Goal: Information Seeking & Learning: Learn about a topic

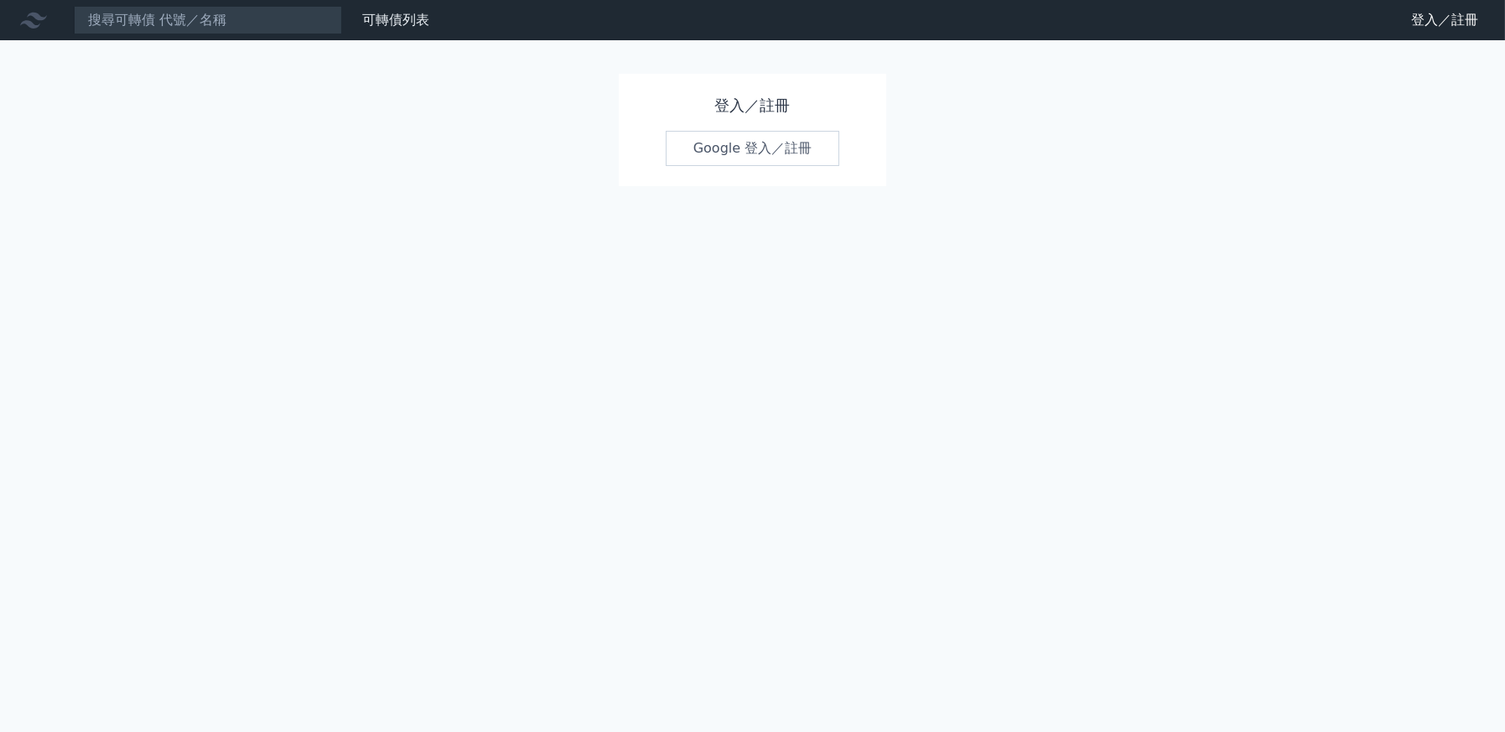
click at [692, 139] on link "Google 登入／註冊" at bounding box center [753, 148] width 174 height 35
click at [228, 23] on input at bounding box center [208, 20] width 268 height 28
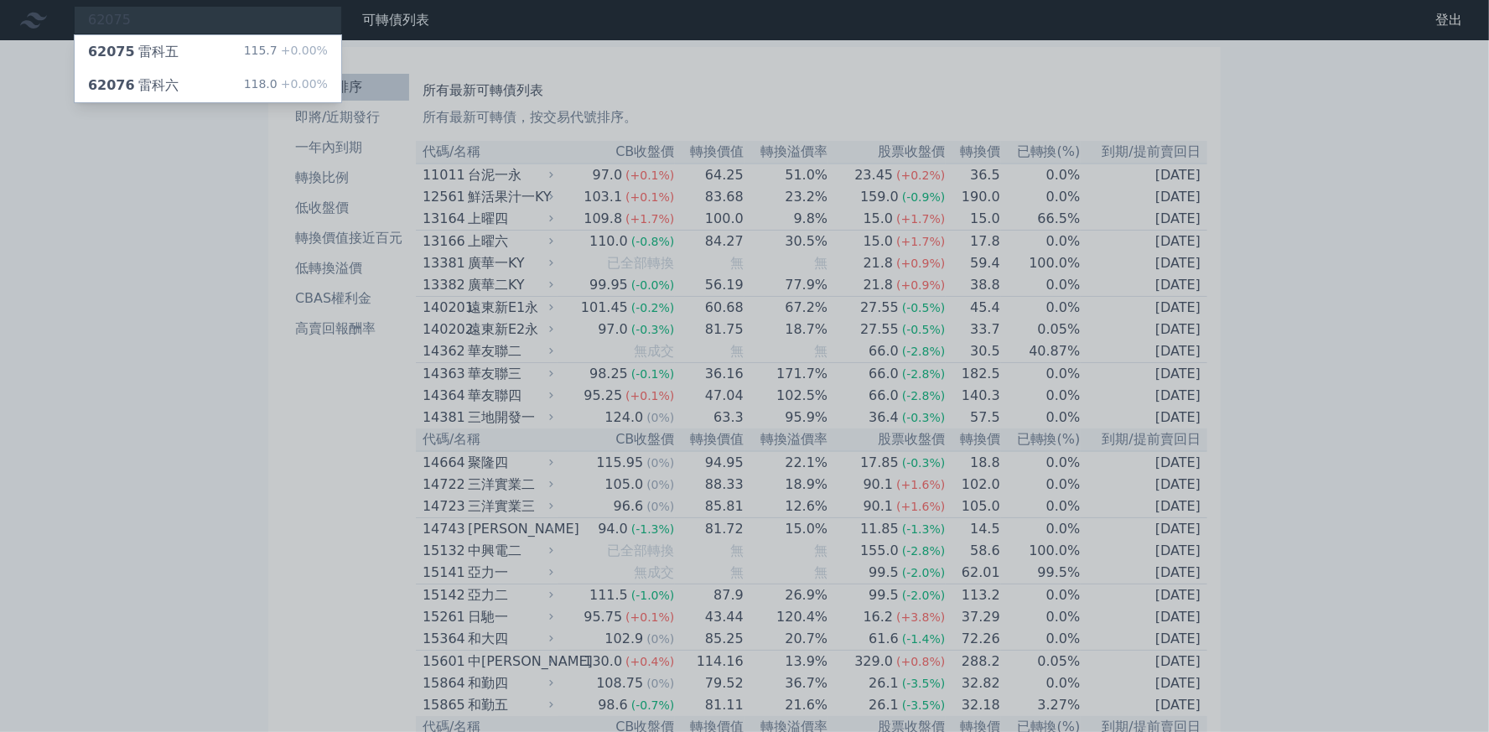
type input "62075"
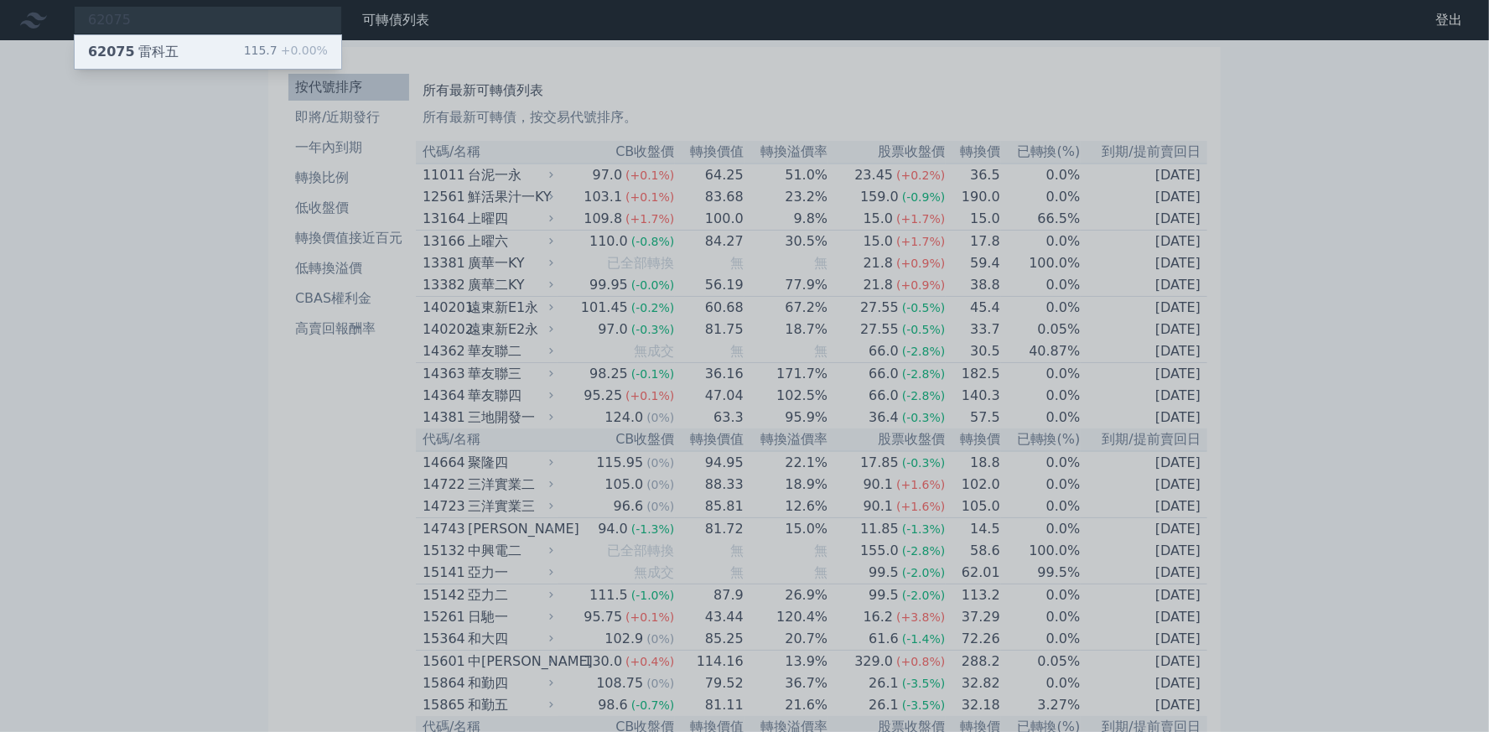
click at [171, 48] on div "62075 雷科五 115.7 +0.00%" at bounding box center [208, 52] width 267 height 34
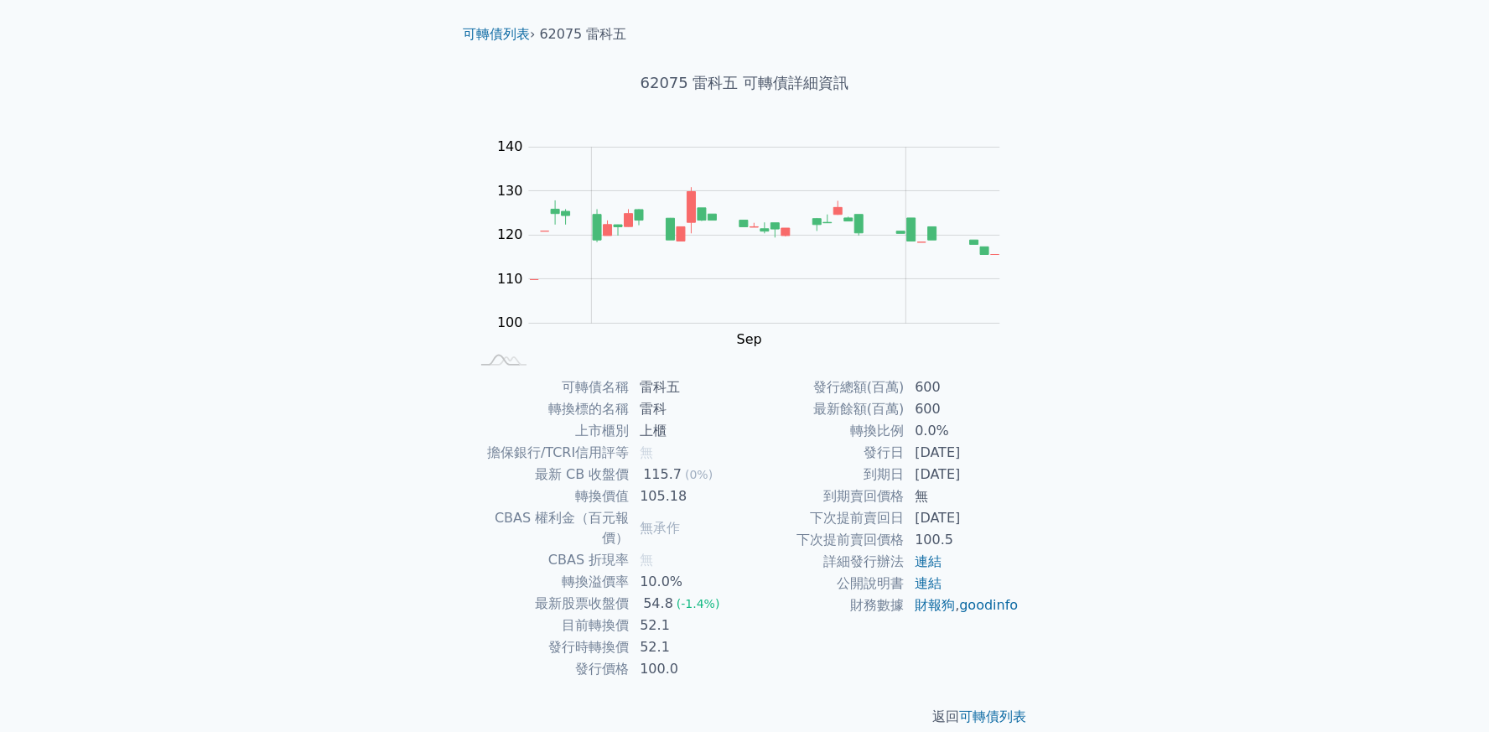
scroll to position [44, 0]
